Goal: Contribute content: Add original content to the website for others to see

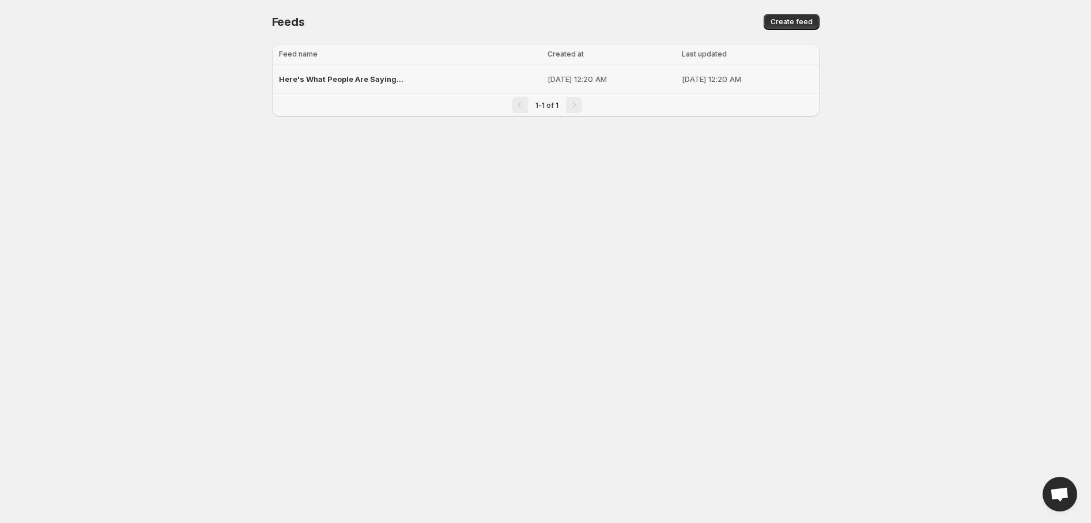
click at [355, 80] on span "Here's What People Are Saying..." at bounding box center [341, 78] width 125 height 9
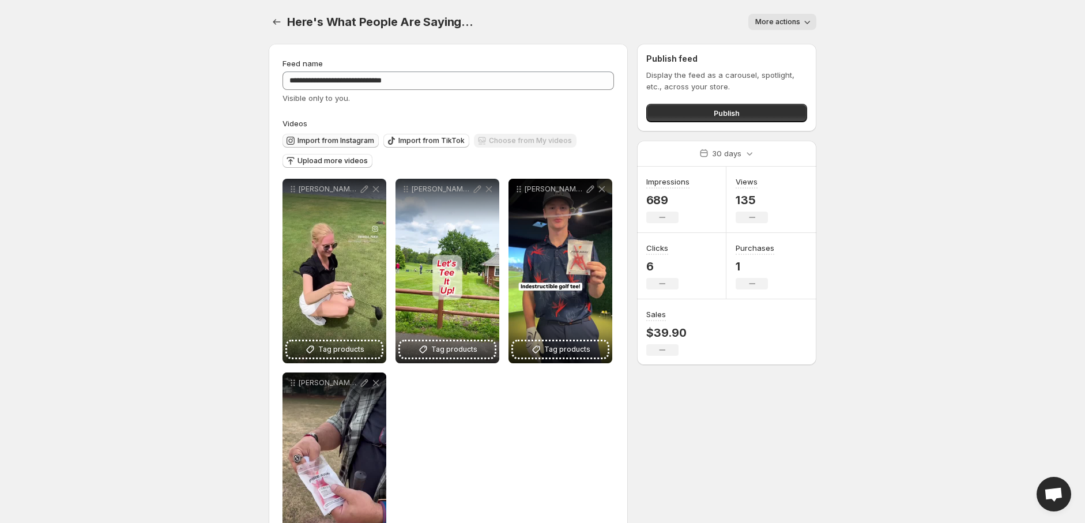
click at [352, 140] on span "Import from Instagram" at bounding box center [335, 140] width 77 height 9
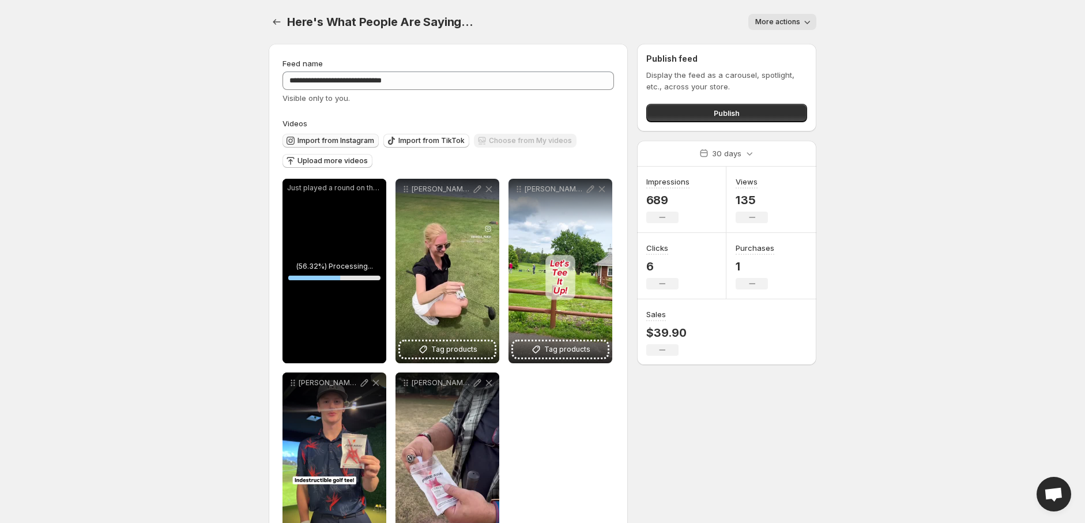
scroll to position [61, 0]
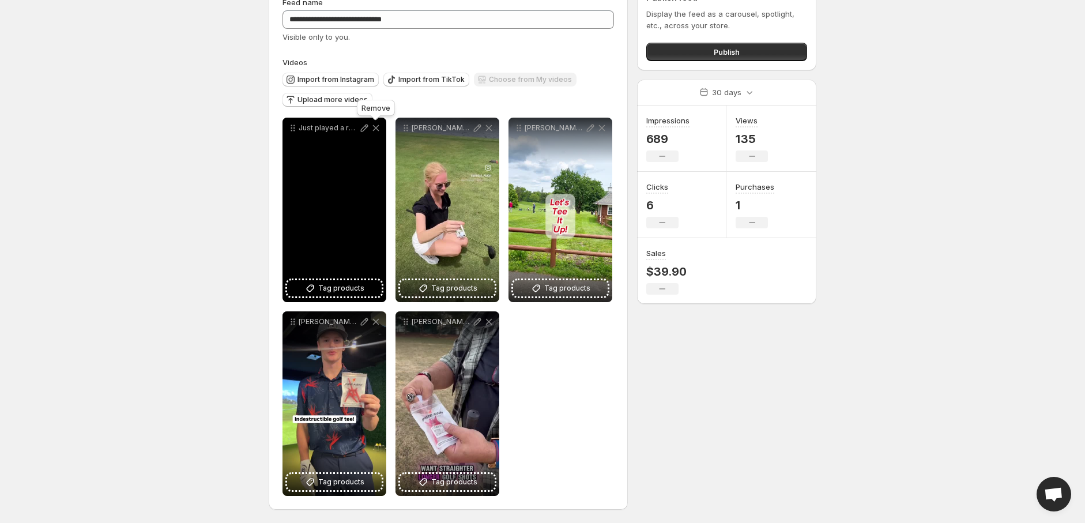
click at [376, 127] on icon at bounding box center [376, 128] width 12 height 12
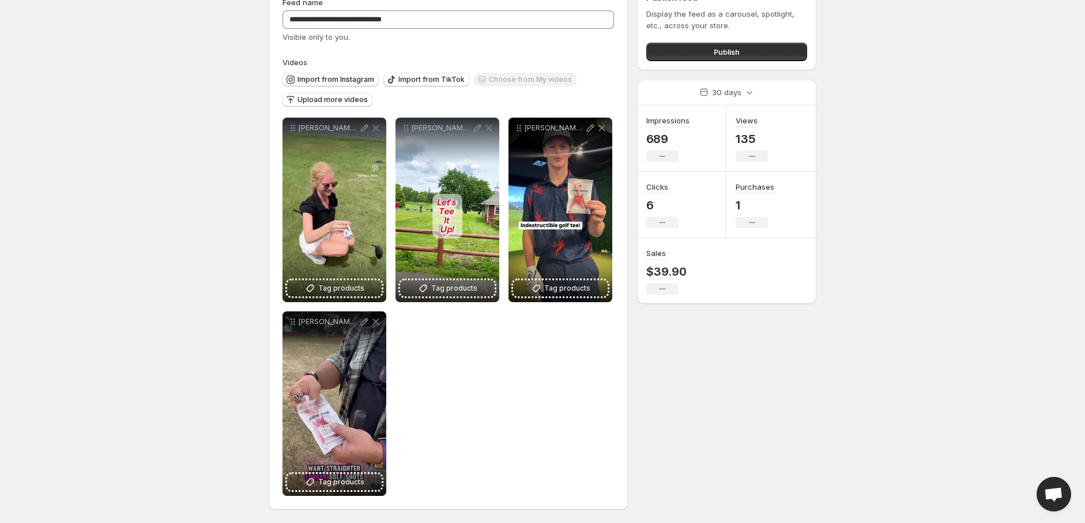
click at [329, 77] on span "Import from Instagram" at bounding box center [335, 79] width 77 height 9
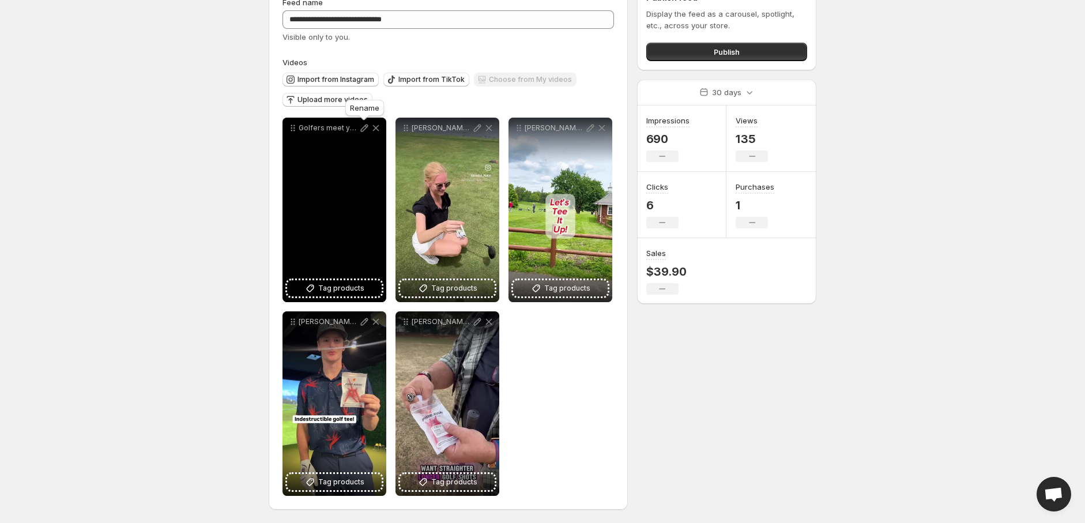
click at [364, 127] on icon at bounding box center [365, 128] width 12 height 12
type input "**********"
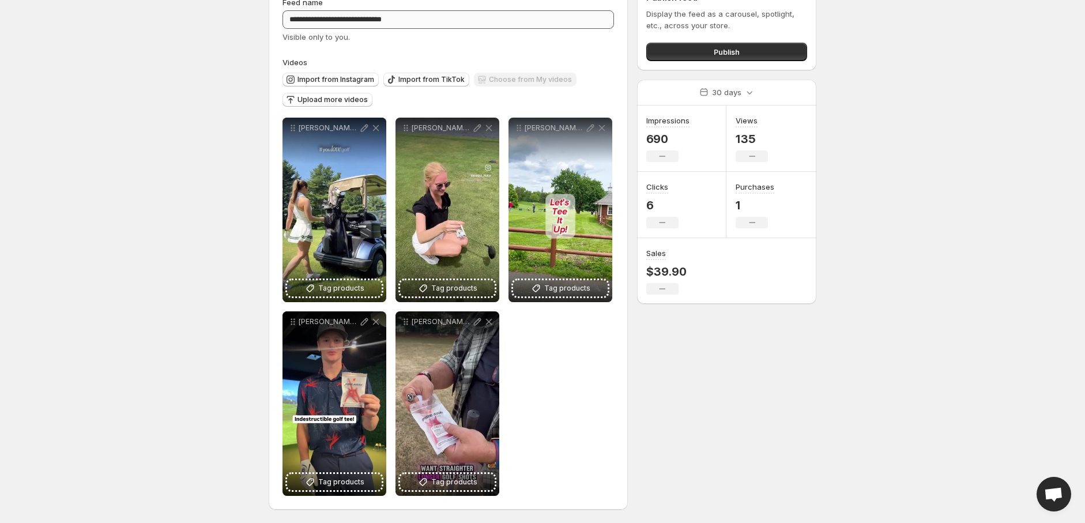
scroll to position [0, 0]
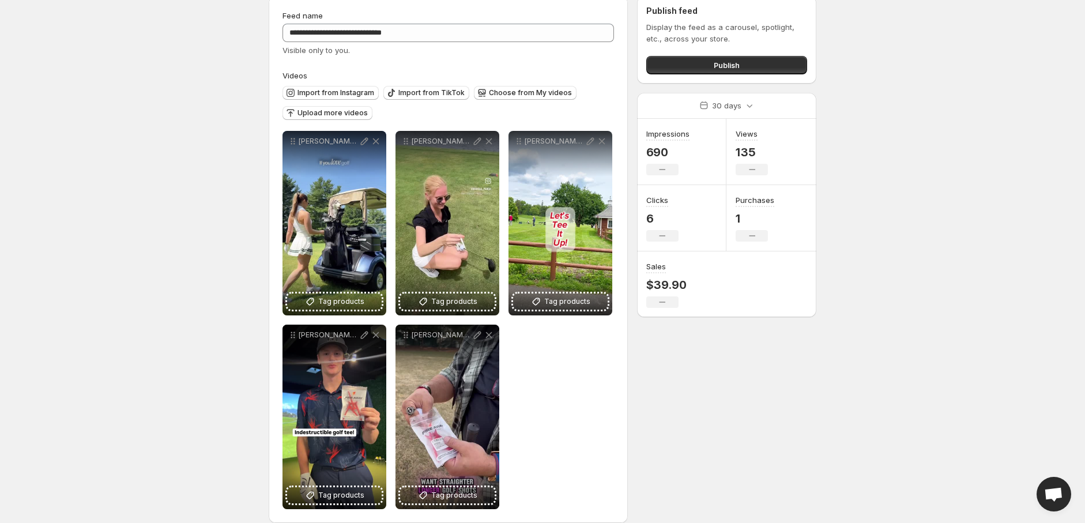
scroll to position [61, 0]
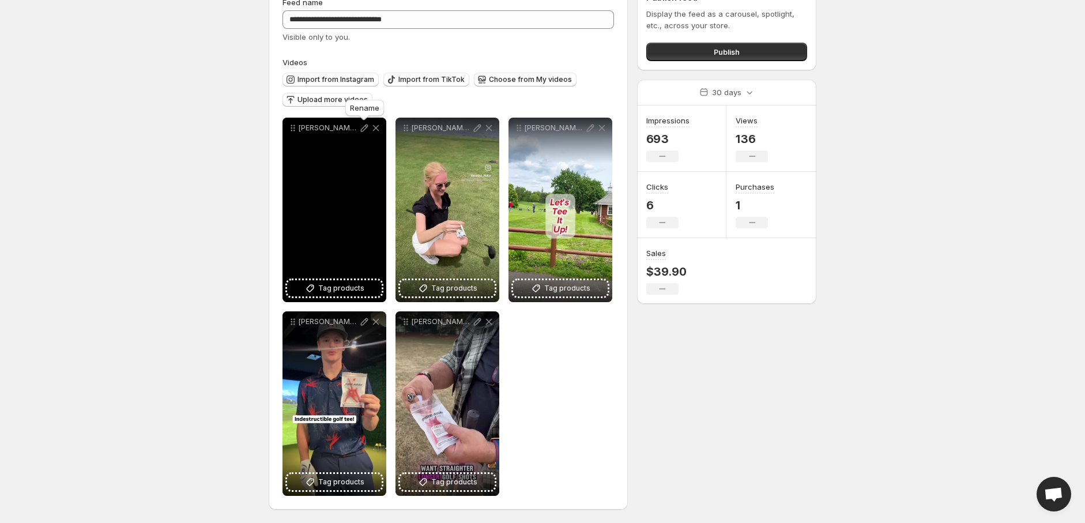
click at [364, 126] on icon at bounding box center [365, 128] width 12 height 12
